Goal: Find specific page/section: Find specific page/section

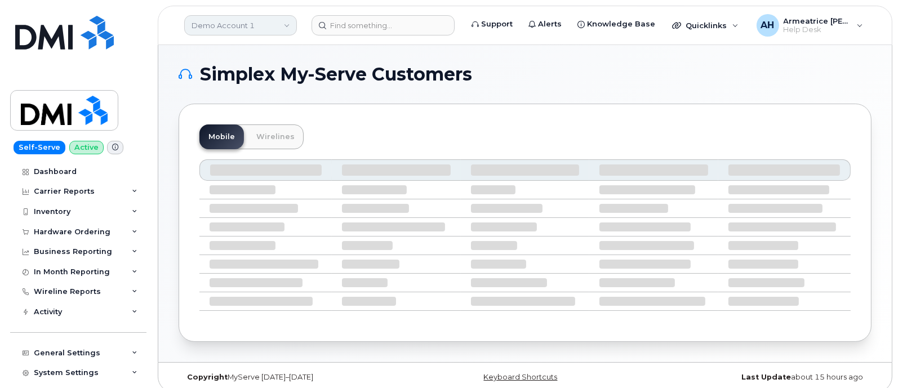
click at [246, 31] on link "Demo Account 1" at bounding box center [240, 25] width 113 height 20
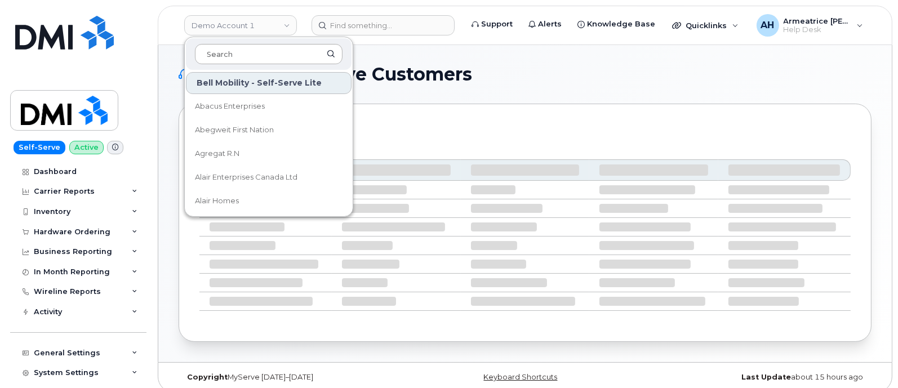
click at [230, 46] on input at bounding box center [269, 54] width 148 height 20
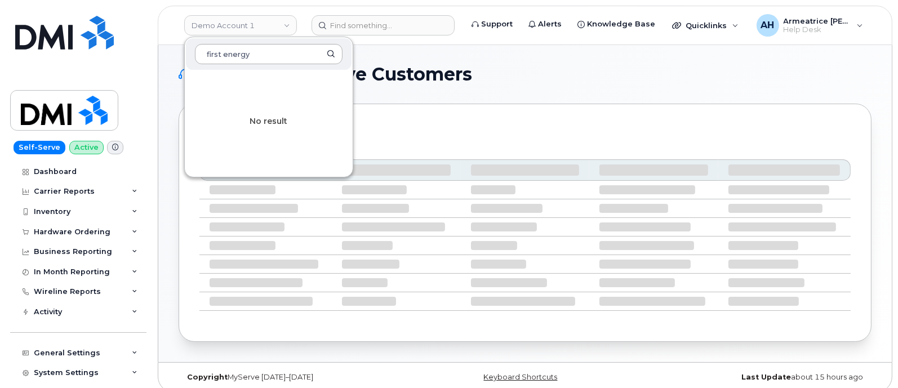
type input "first energy"
click at [422, 127] on div "Mobile Wirelines" at bounding box center [524, 136] width 651 height 25
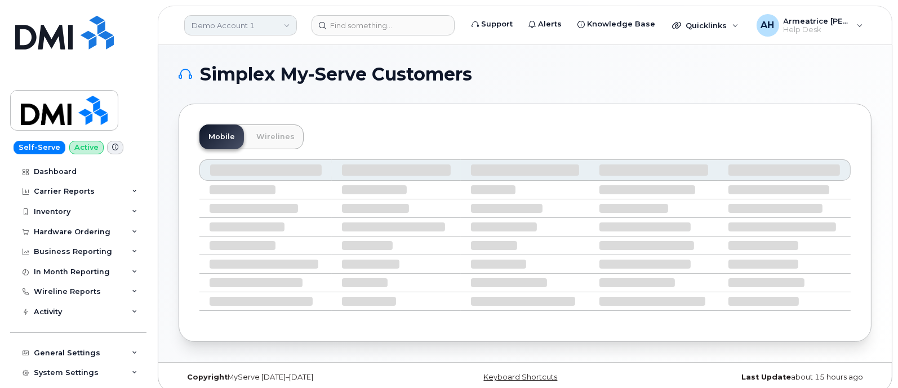
click at [265, 21] on link "Demo Account 1" at bounding box center [240, 25] width 113 height 20
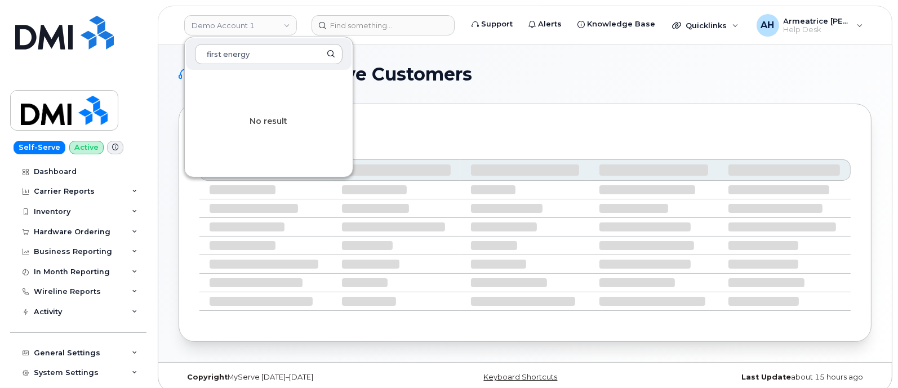
type input "first energy"
click at [298, 55] on input "first energy" at bounding box center [269, 54] width 148 height 20
click at [284, 20] on link "Demo Account 1" at bounding box center [240, 25] width 113 height 20
click at [411, 61] on div "Simplex My-Serve Customers Mobile Wirelines" at bounding box center [524, 203] width 733 height 317
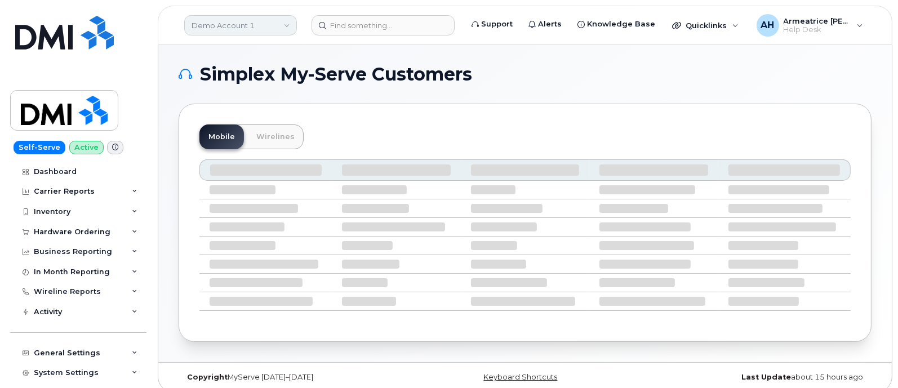
click at [223, 20] on link "Demo Account 1" at bounding box center [240, 25] width 113 height 20
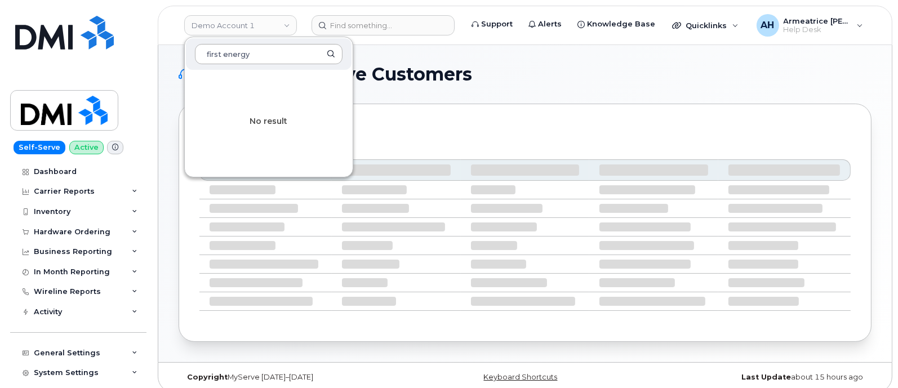
type input "first energy"
click at [332, 55] on input "first energy" at bounding box center [269, 54] width 148 height 20
click at [260, 121] on div "No result" at bounding box center [269, 121] width 168 height 101
click at [402, 117] on div "Mobile Wirelines" at bounding box center [525, 223] width 693 height 238
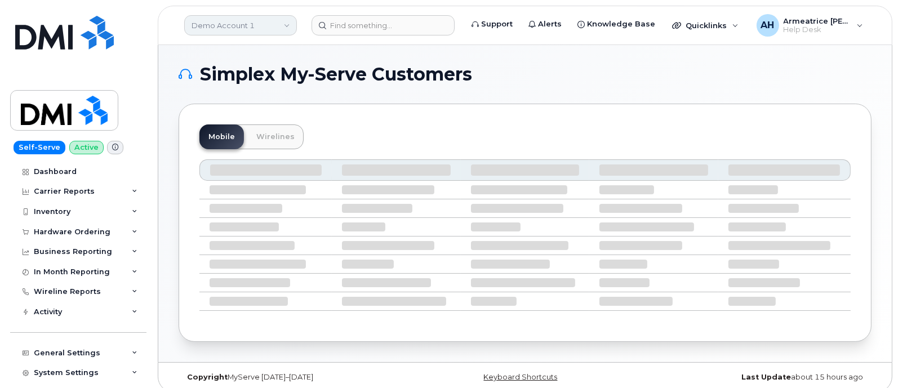
click at [257, 28] on link "Demo Account 1" at bounding box center [240, 25] width 113 height 20
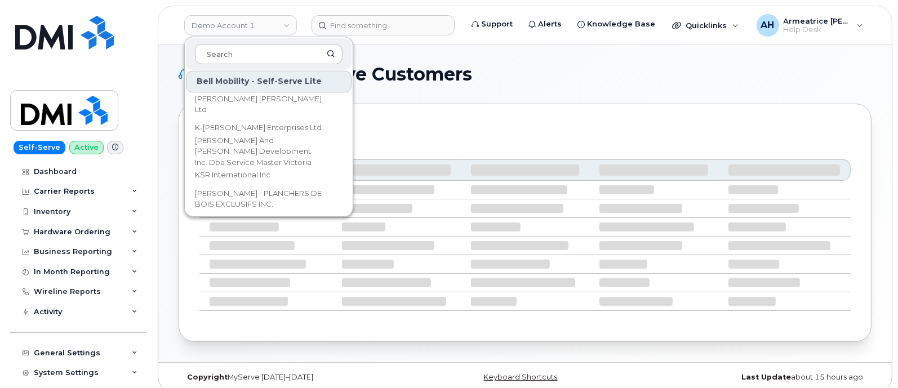
scroll to position [2887, 0]
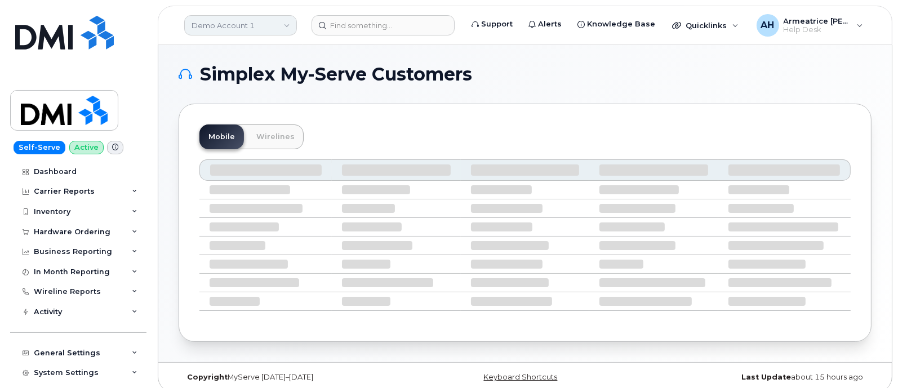
click at [275, 24] on link "Demo Account 1" at bounding box center [240, 25] width 113 height 20
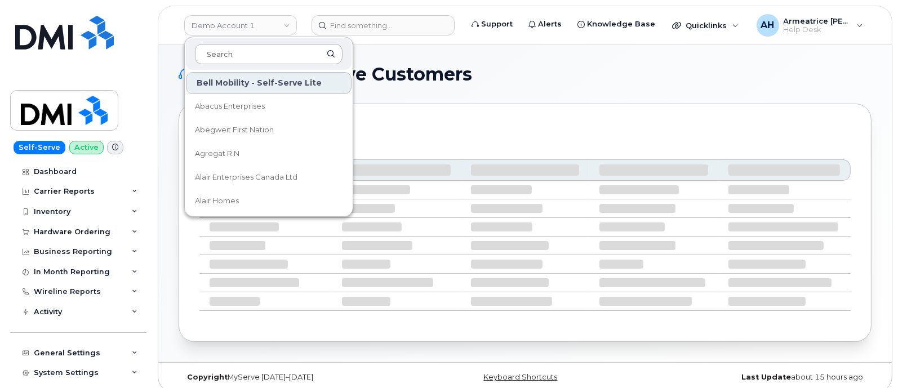
click at [271, 55] on input at bounding box center [269, 54] width 148 height 20
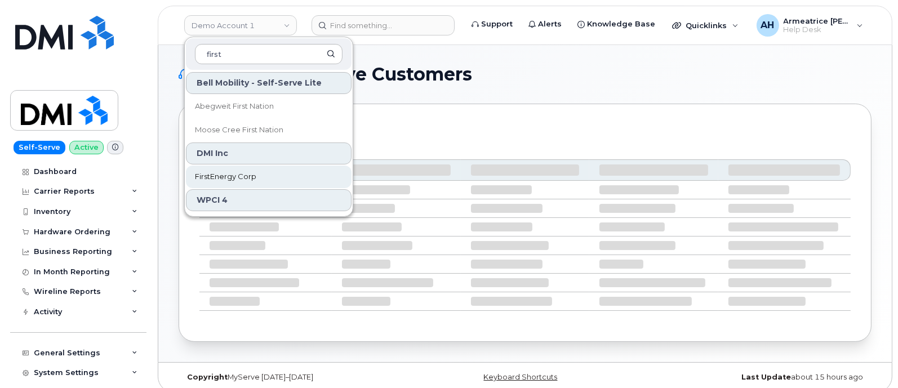
type input "first"
click at [247, 171] on span "FirstEnergy Corp" at bounding box center [225, 176] width 61 height 11
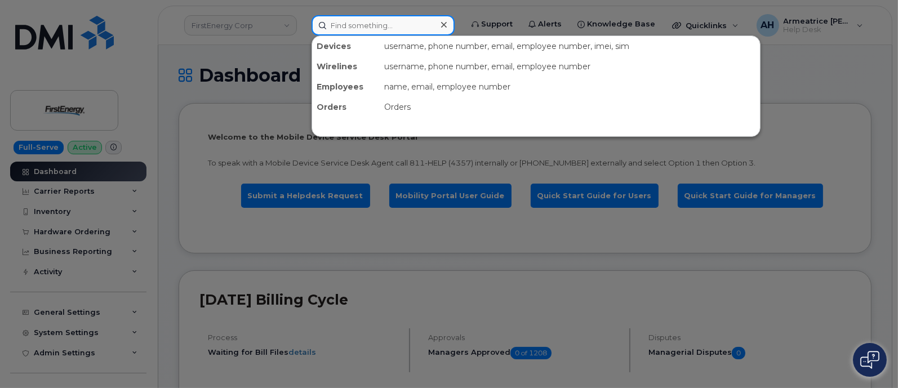
click at [384, 29] on input at bounding box center [382, 25] width 143 height 20
click at [356, 20] on input at bounding box center [382, 25] width 143 height 20
paste input "[PHONE_NUMBER]"
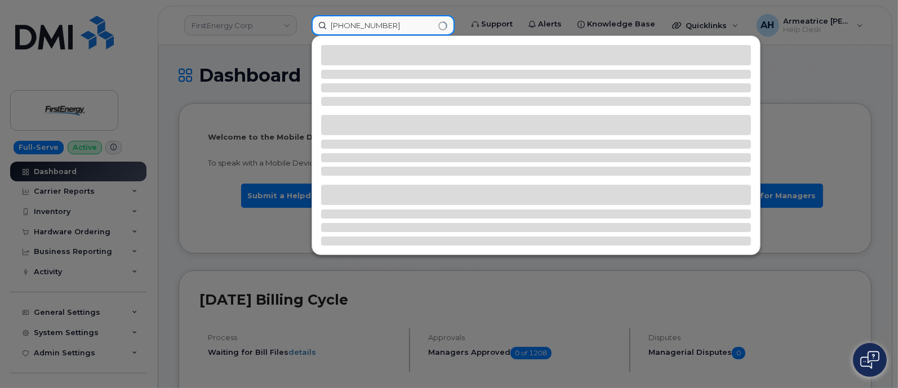
type input "[PHONE_NUMBER]"
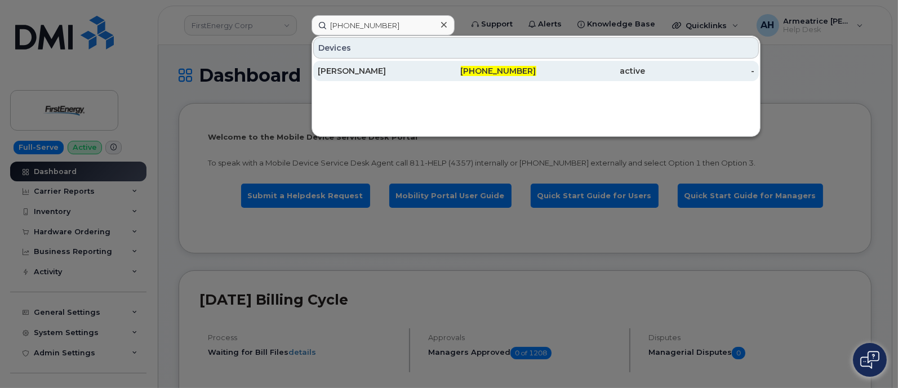
click at [446, 68] on div "[PHONE_NUMBER]" at bounding box center [481, 70] width 109 height 11
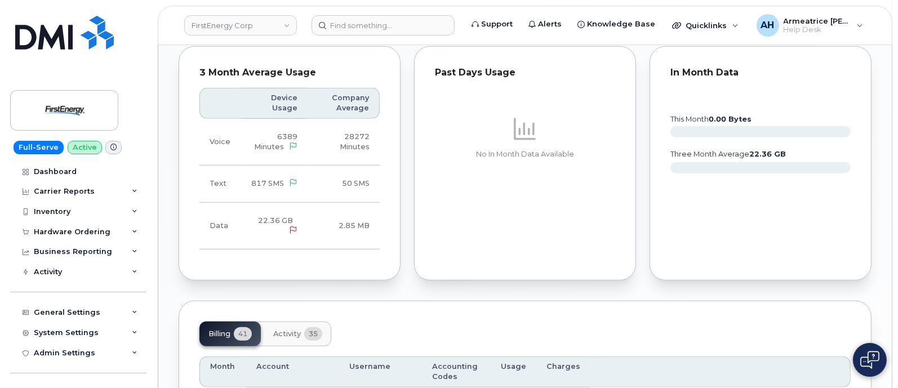
scroll to position [915, 0]
click at [291, 226] on icon at bounding box center [293, 229] width 7 height 7
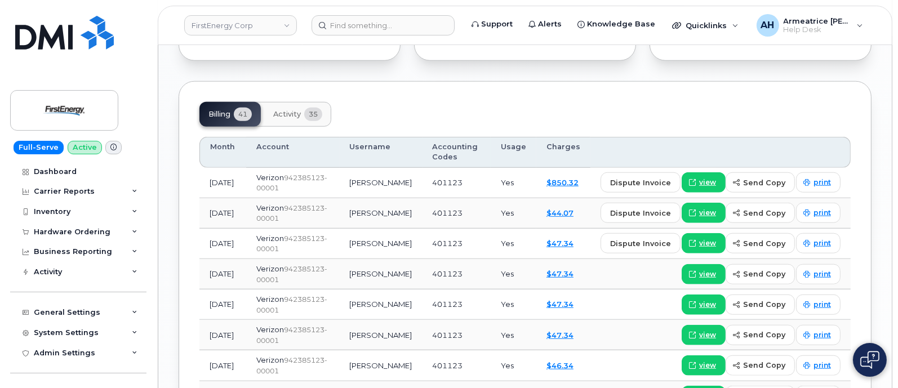
scroll to position [1197, 0]
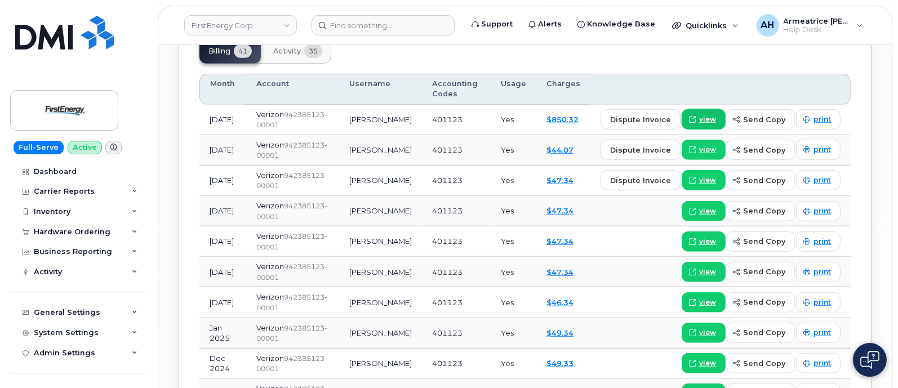
click at [715, 114] on span "view" at bounding box center [707, 119] width 17 height 10
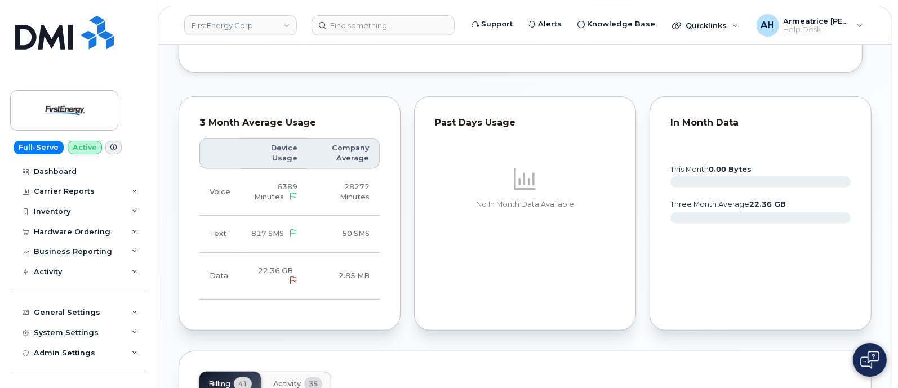
scroll to position [845, 0]
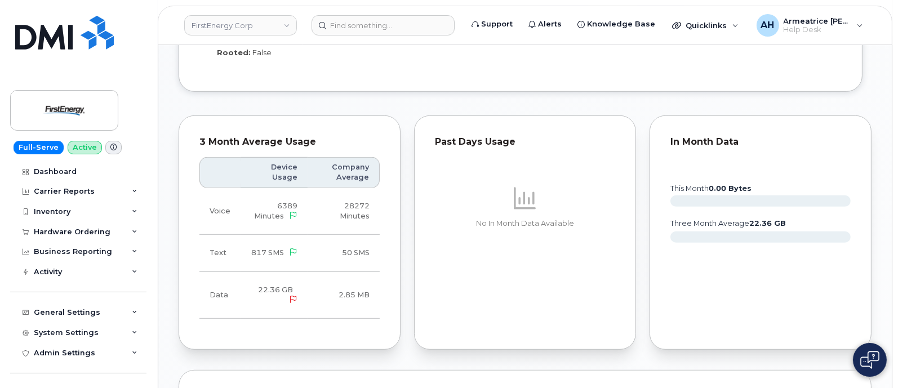
click at [293, 296] on icon at bounding box center [293, 299] width 7 height 7
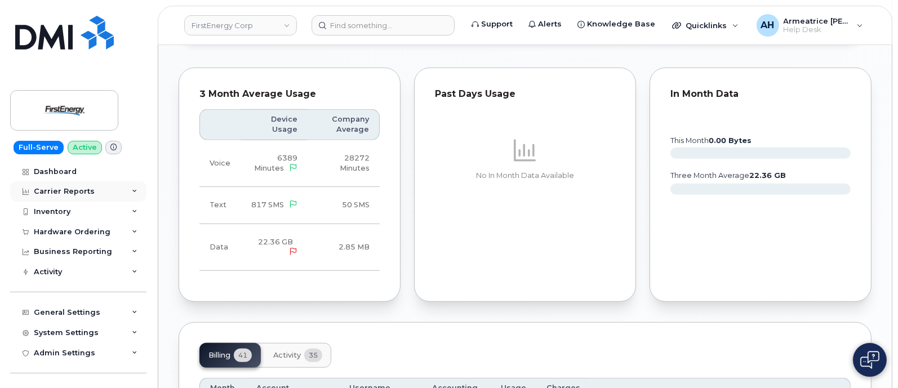
scroll to position [915, 0]
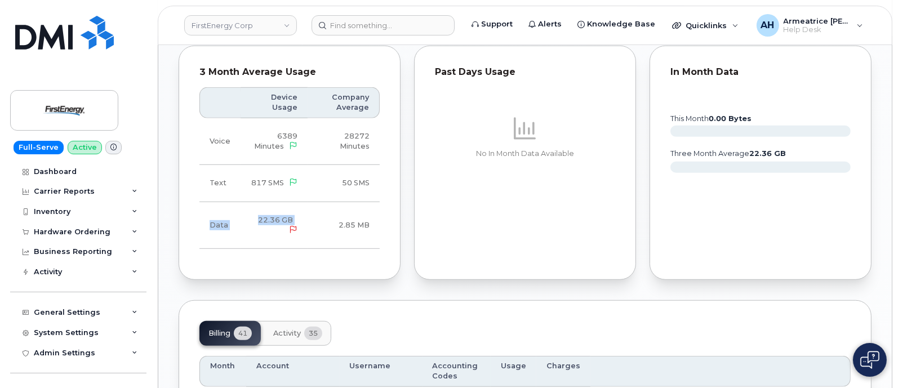
drag, startPoint x: 210, startPoint y: 217, endPoint x: 288, endPoint y: 220, distance: 78.3
click at [311, 225] on tr "Data 22.36 GB 2.85 MB" at bounding box center [289, 225] width 180 height 47
copy tr "Data 22.36 GB"
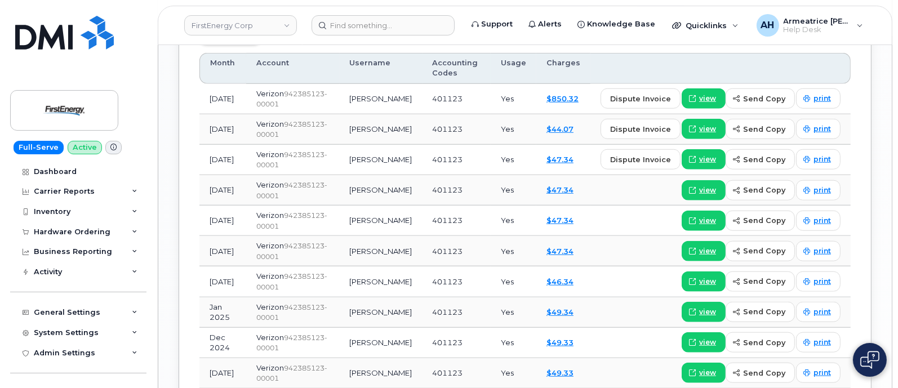
scroll to position [1197, 0]
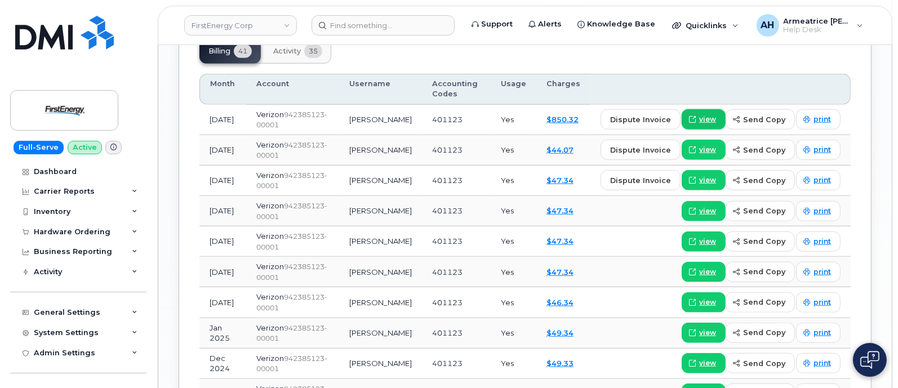
click at [705, 114] on span "view" at bounding box center [707, 119] width 17 height 10
click at [715, 206] on span "view" at bounding box center [707, 211] width 17 height 10
